Goal: Task Accomplishment & Management: Use online tool/utility

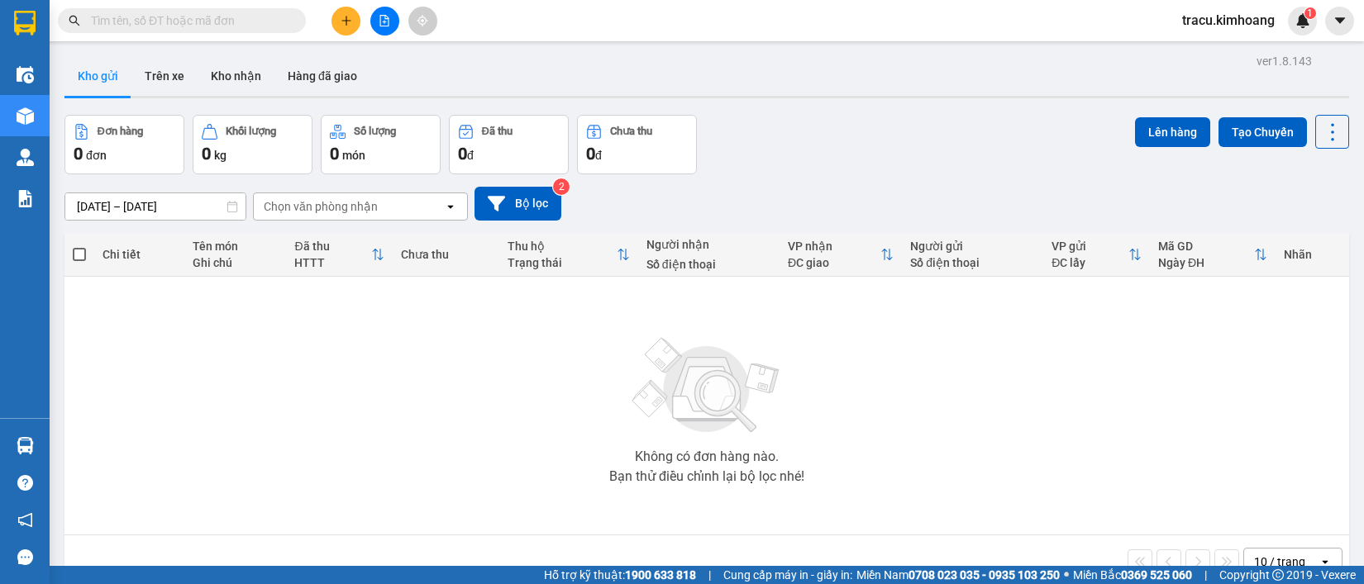
click at [71, 451] on td "Không có đơn hàng nào. Bạn thử điều chỉnh lại bộ lọc nhé!" at bounding box center [706, 406] width 1285 height 259
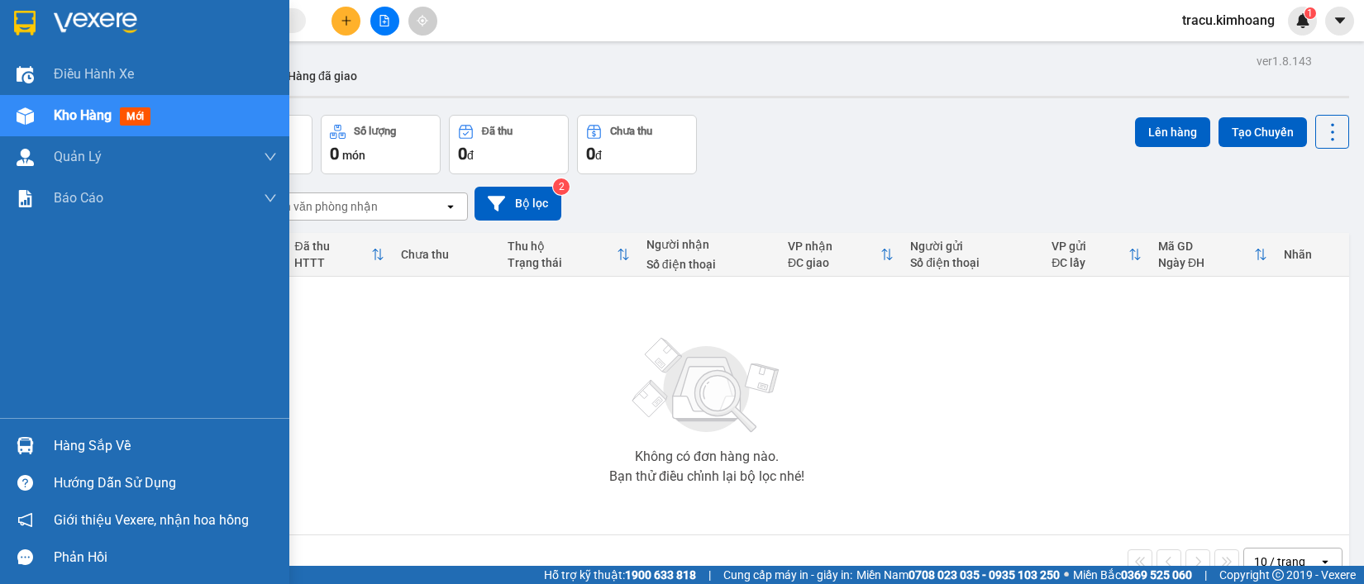
click at [88, 440] on div "Hàng sắp về" at bounding box center [165, 446] width 223 height 25
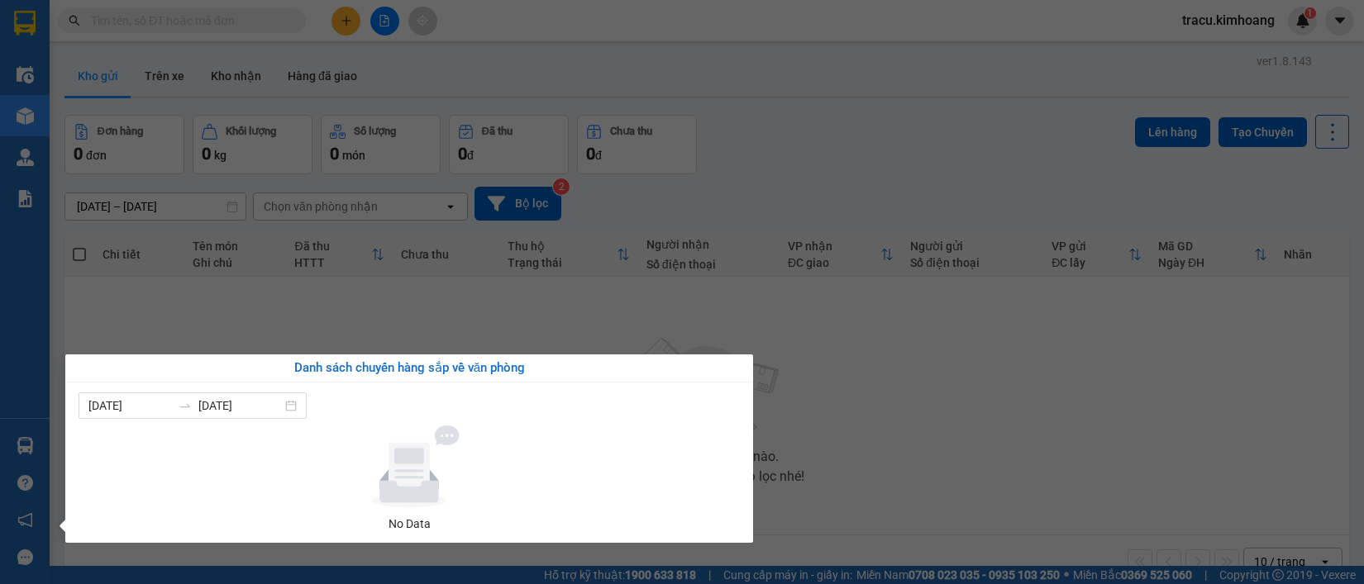
click at [174, 311] on section "Kết quả tìm kiếm ( 0 ) Bộ lọc No Data tracu.kimhoang 1 Điều hành xe Kho hàng mớ…" at bounding box center [682, 292] width 1364 height 584
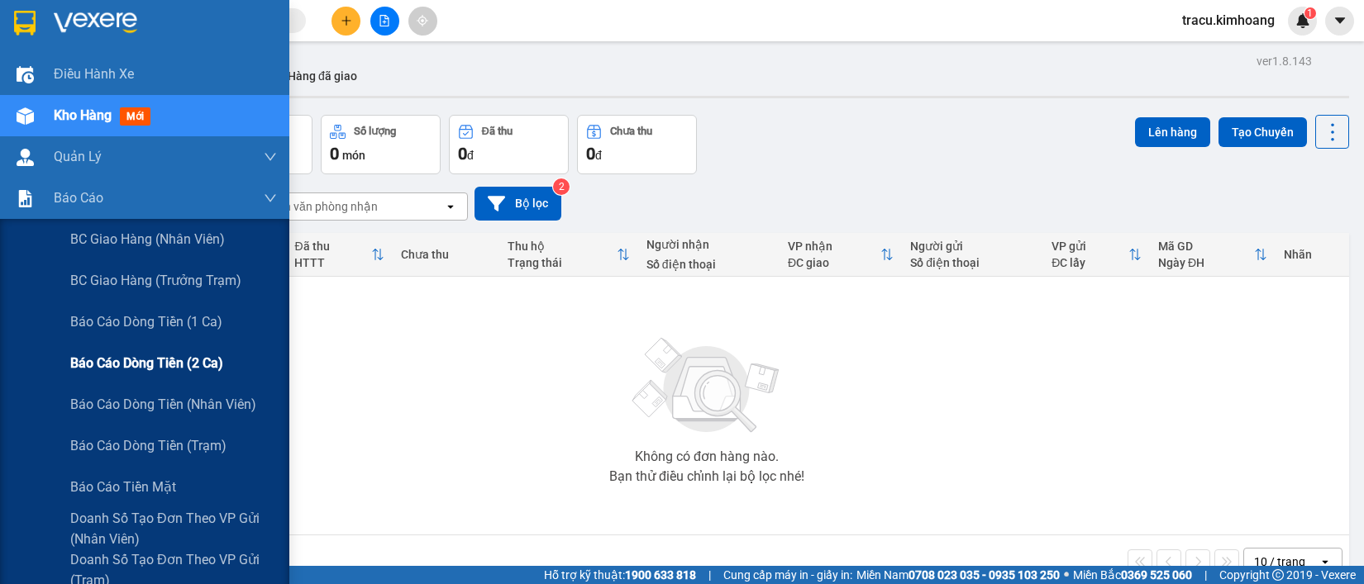
drag, startPoint x: 168, startPoint y: 354, endPoint x: 176, endPoint y: 364, distance: 12.9
click at [176, 364] on span "Báo cáo dòng tiền (2 ca)" at bounding box center [146, 363] width 153 height 21
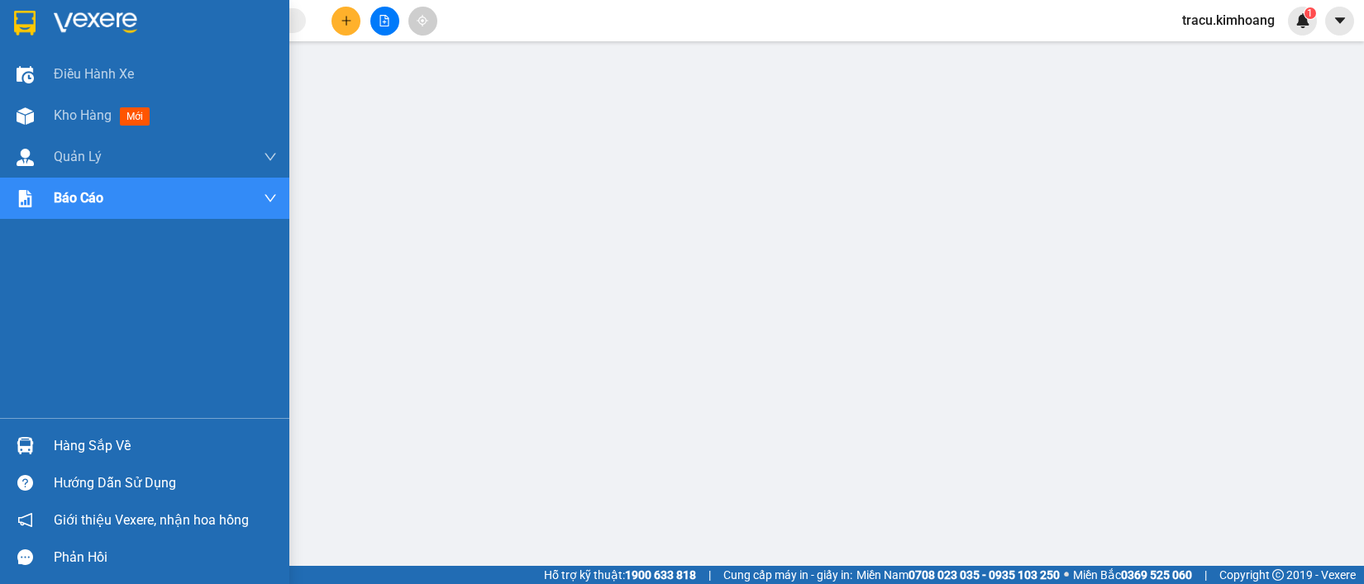
click at [73, 451] on div "Hàng sắp về" at bounding box center [165, 446] width 223 height 25
click at [64, 468] on div "Hướng dẫn sử dụng" at bounding box center [144, 483] width 289 height 37
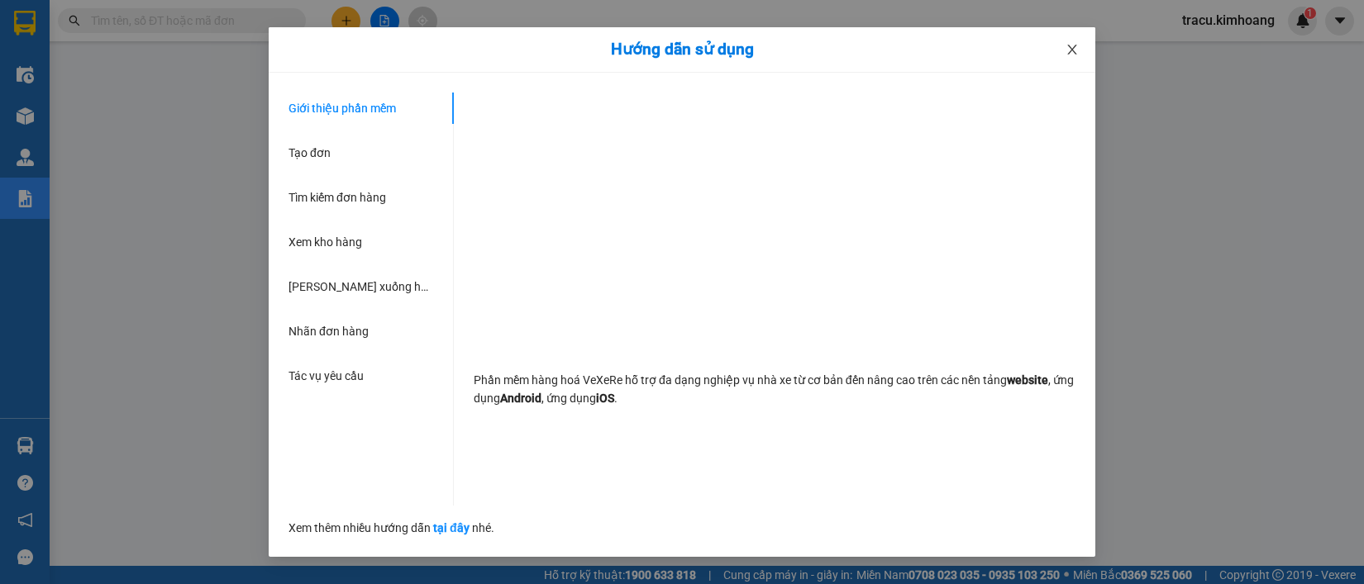
click at [1064, 55] on span "Close" at bounding box center [1072, 50] width 46 height 46
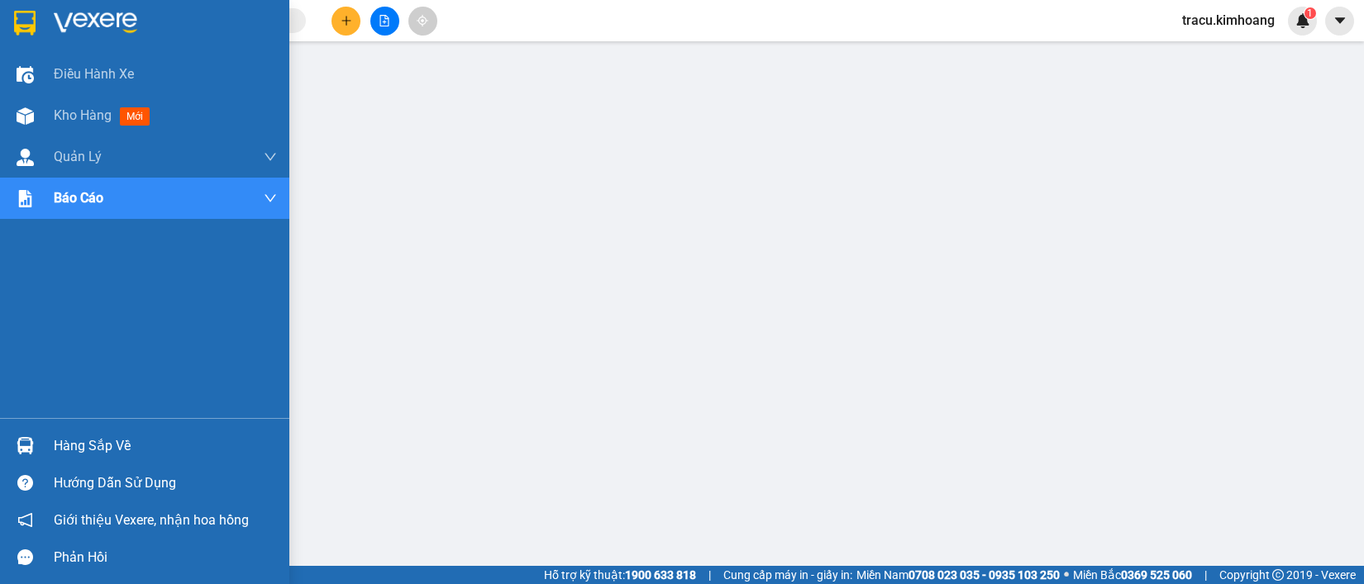
click at [69, 451] on div "Hàng sắp về" at bounding box center [165, 446] width 223 height 25
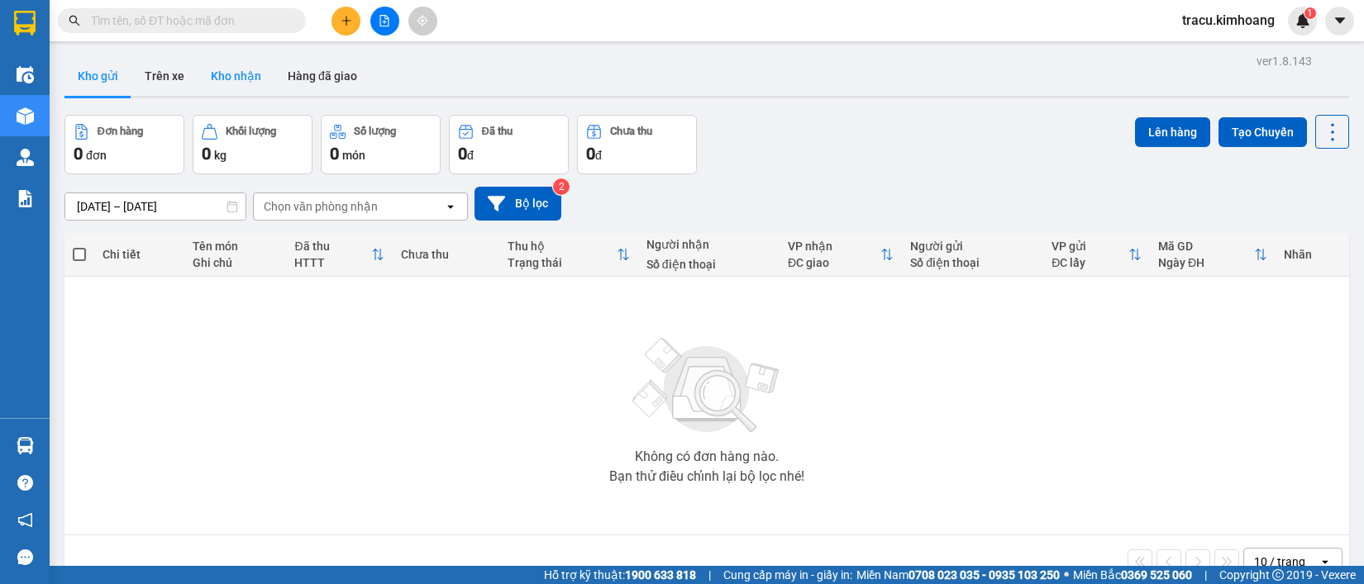
click at [228, 81] on button "Kho nhận" at bounding box center [236, 76] width 77 height 40
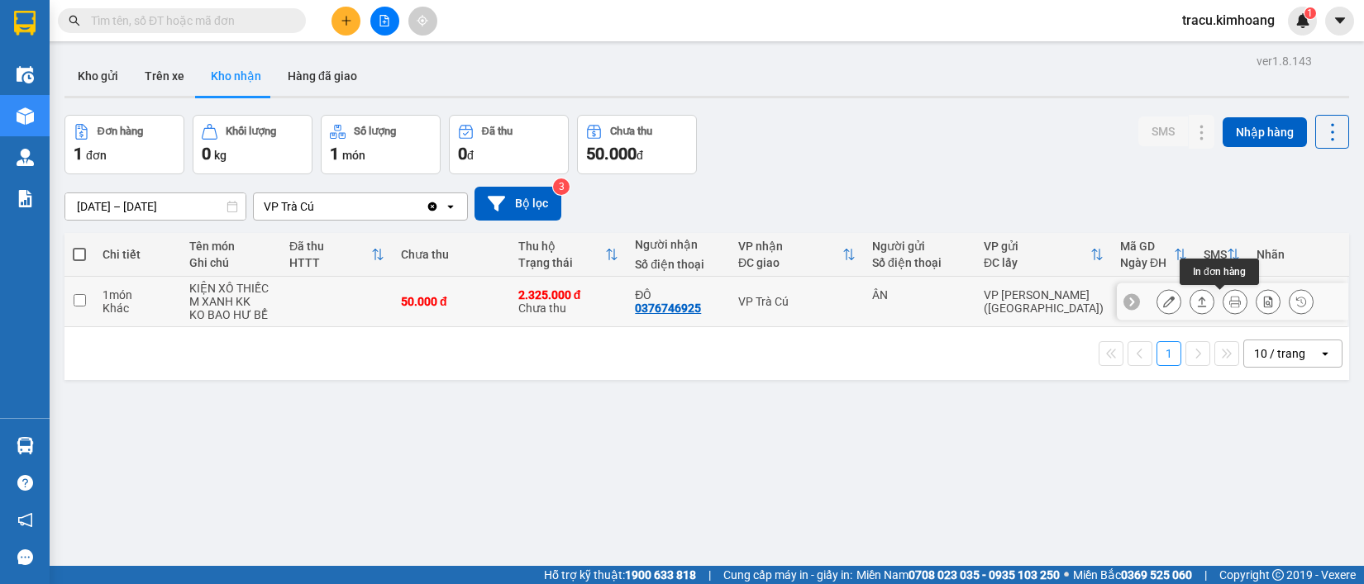
click at [1229, 302] on icon at bounding box center [1235, 302] width 12 height 12
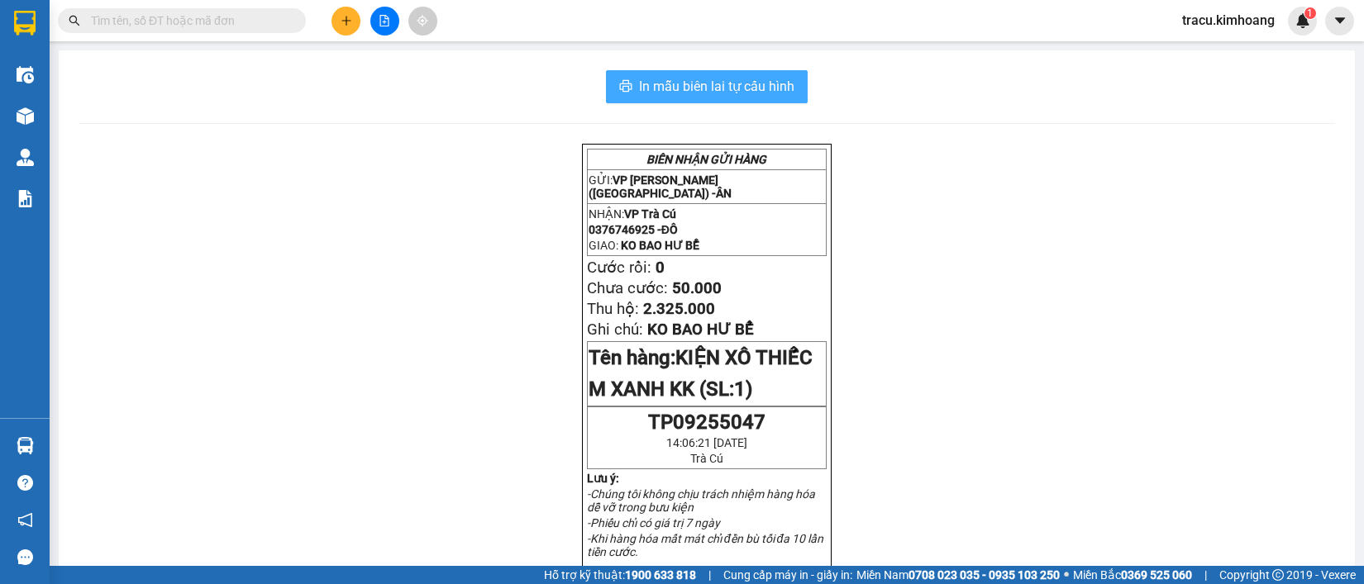
click at [755, 88] on span "In mẫu biên lai tự cấu hình" at bounding box center [716, 86] width 155 height 21
